Goal: Transaction & Acquisition: Purchase product/service

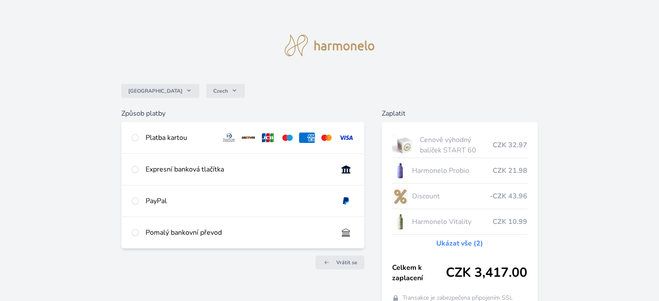
click at [155, 136] on div "Platba kartou" at bounding box center [180, 138] width 68 height 10
radio input "true"
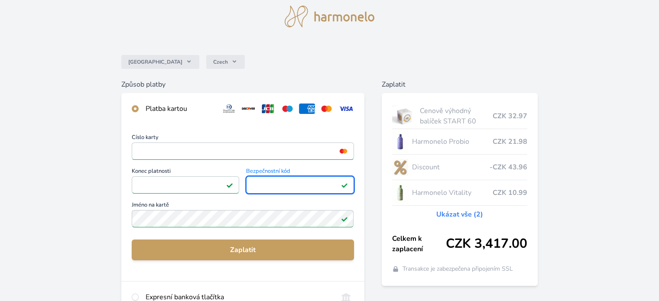
scroll to position [87, 0]
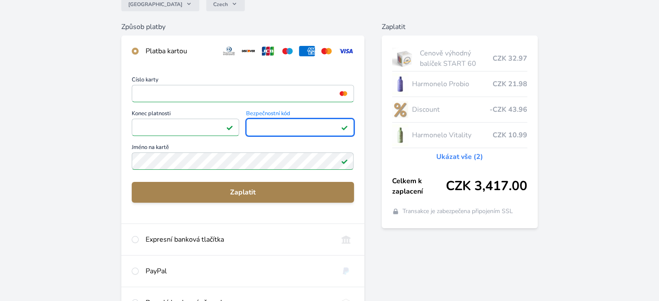
click at [227, 195] on span "Zaplatit" at bounding box center [243, 192] width 208 height 10
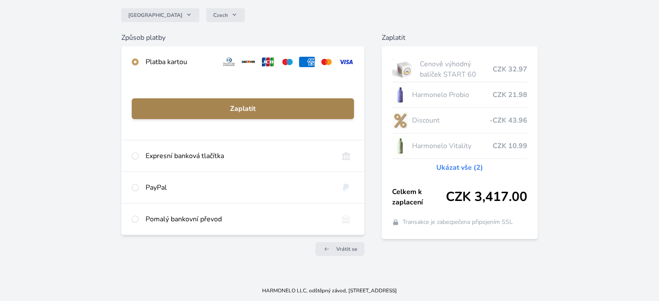
scroll to position [75, 0]
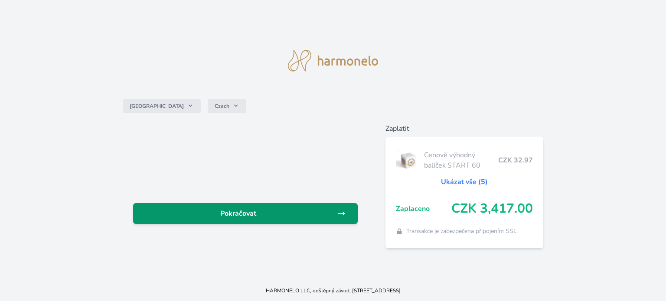
click at [231, 214] on span "Pokračovat" at bounding box center [238, 213] width 197 height 10
